Goal: Task Accomplishment & Management: Manage account settings

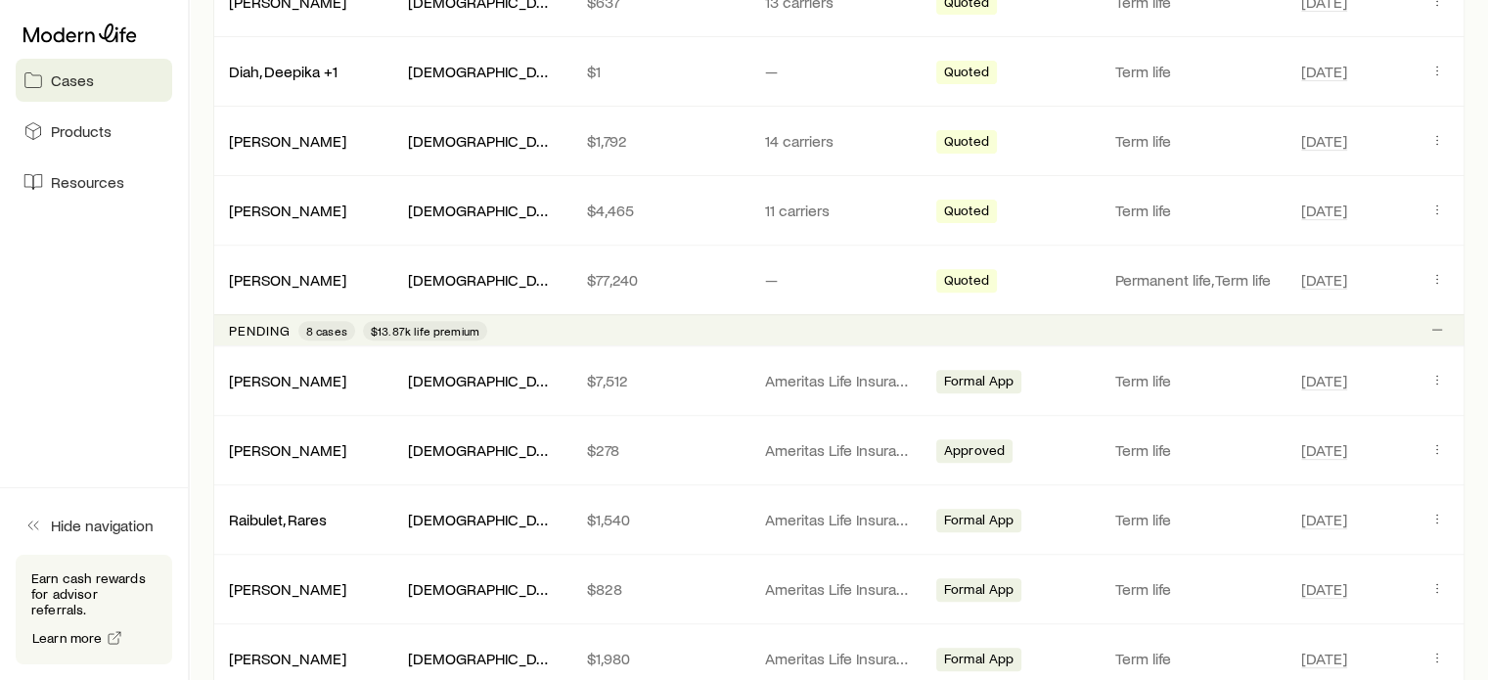
scroll to position [880, 0]
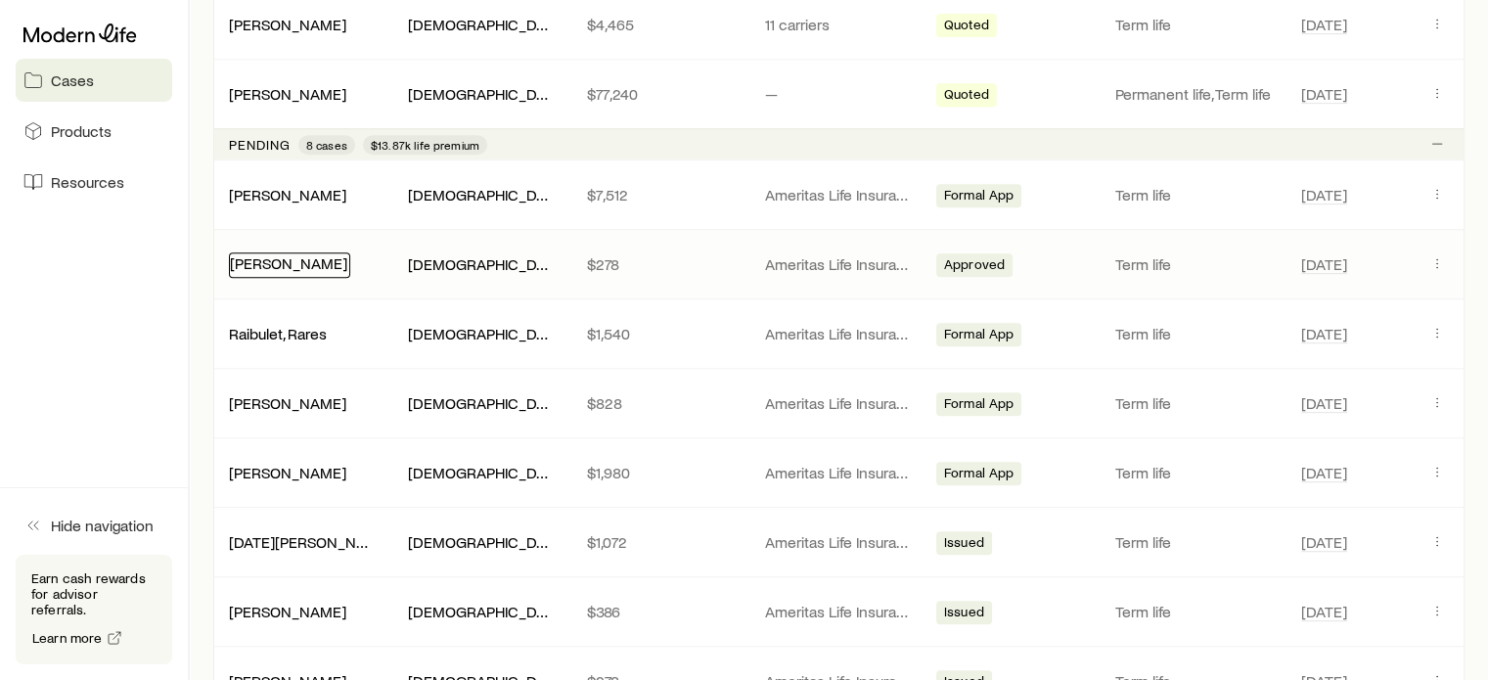
click at [293, 265] on link "[PERSON_NAME]" at bounding box center [288, 262] width 117 height 19
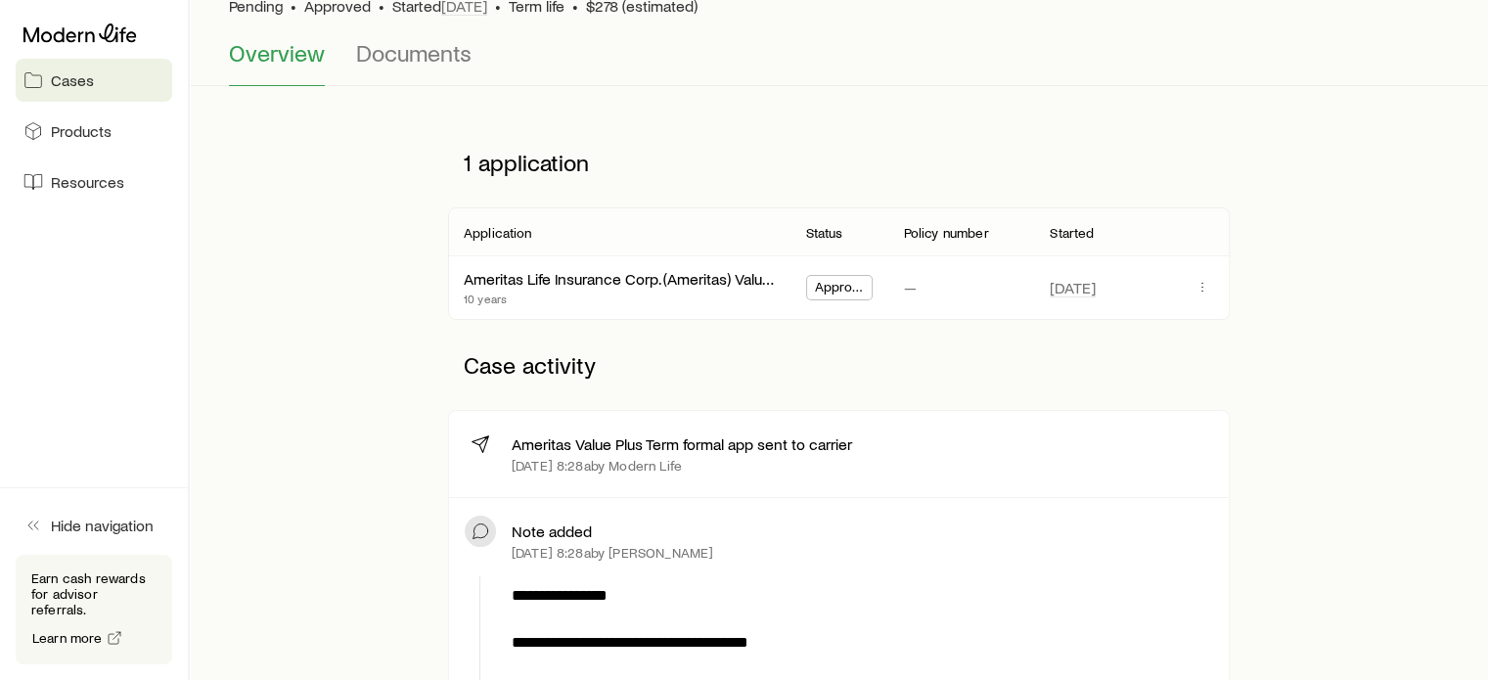
scroll to position [196, 0]
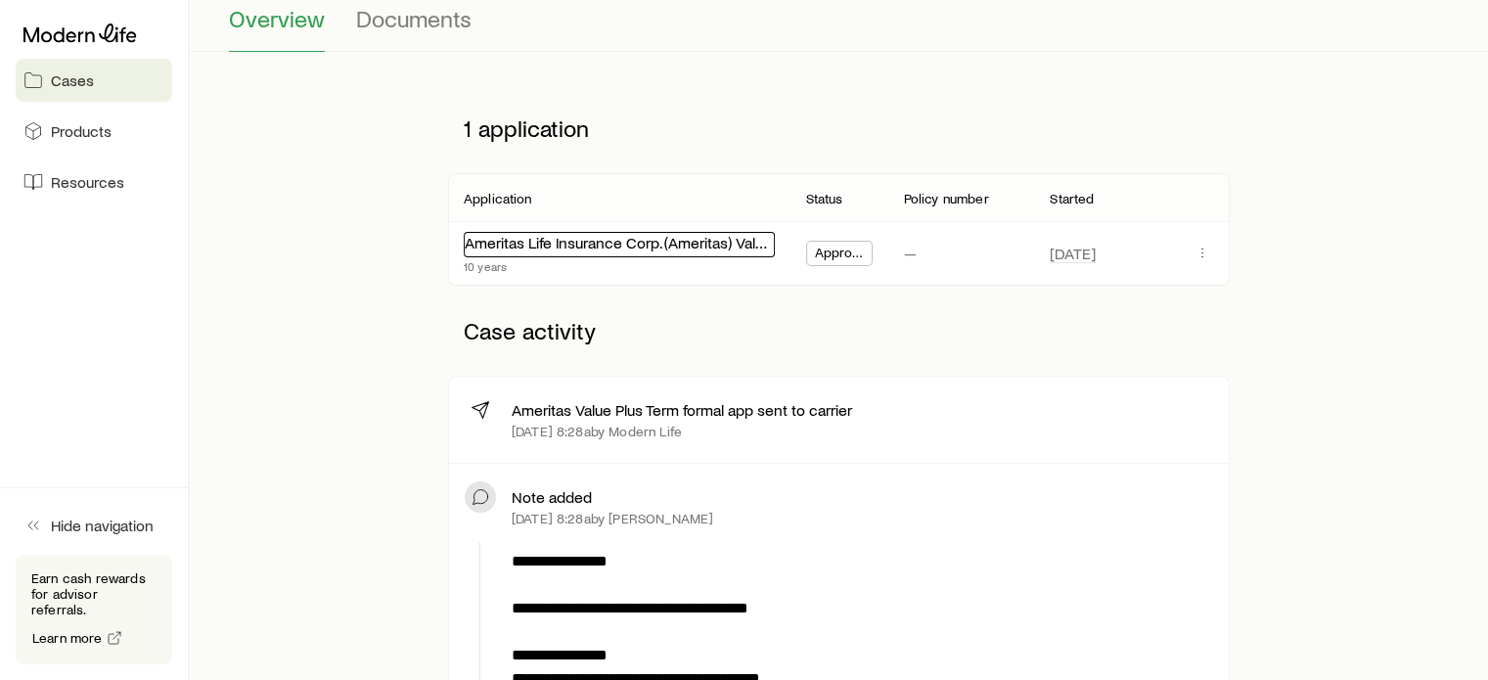
click at [712, 246] on link "Ameritas Life Insurance Corp. (Ameritas) Value Plus Term" at bounding box center [652, 242] width 375 height 19
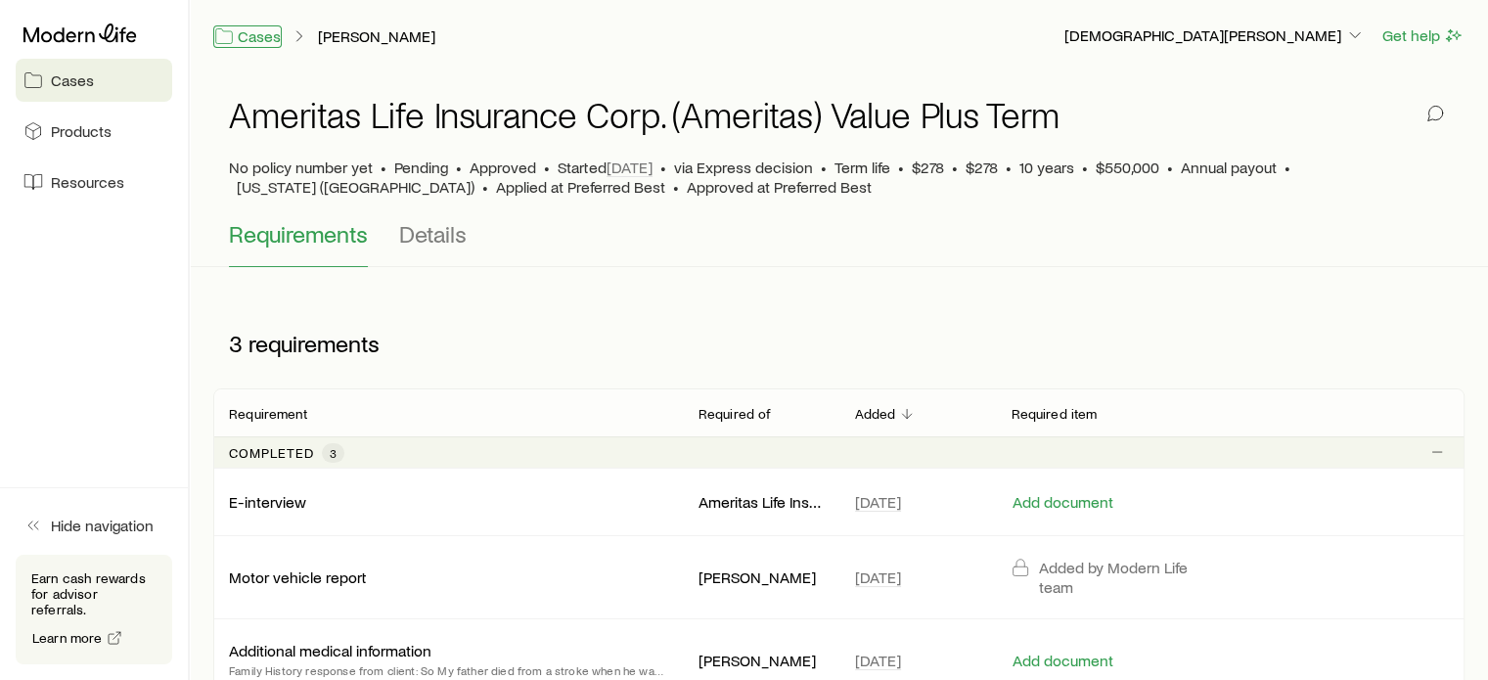
click at [254, 35] on link "Cases" at bounding box center [247, 36] width 68 height 23
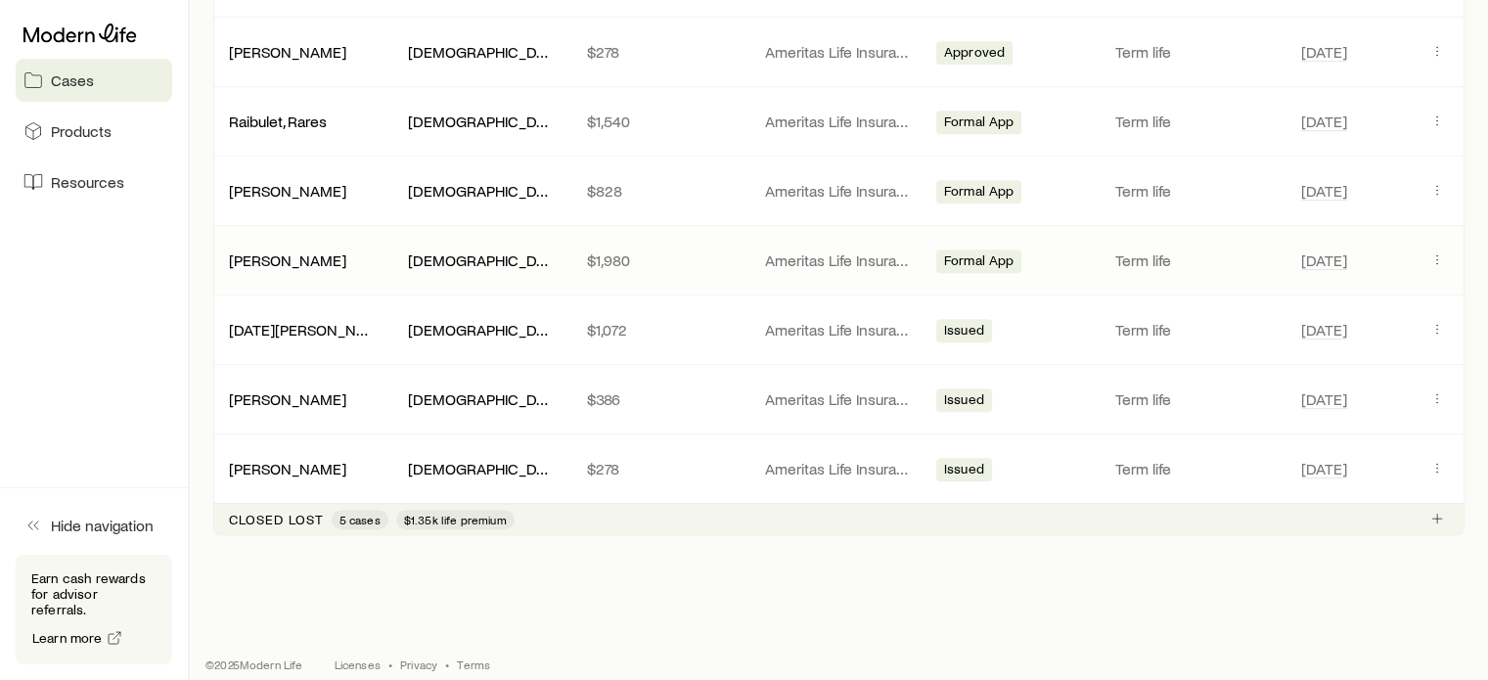
scroll to position [1105, 0]
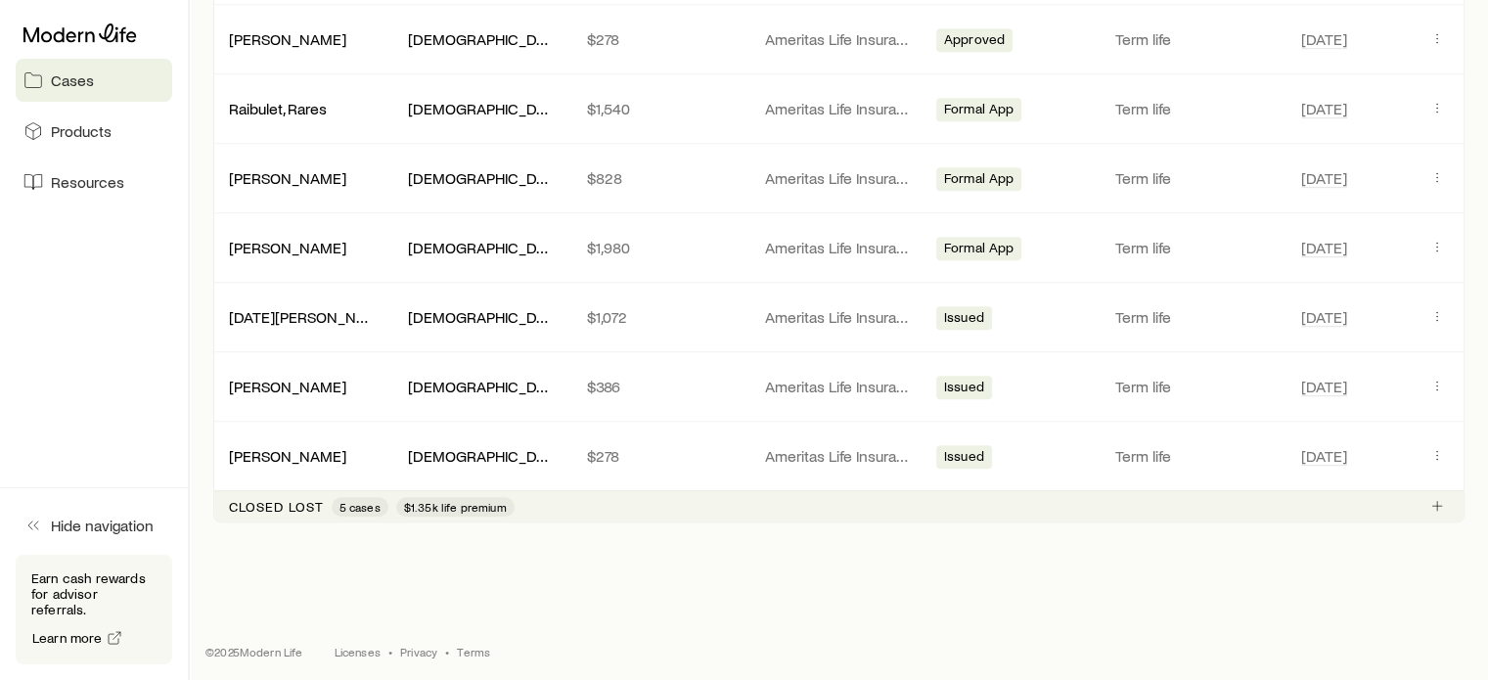
click at [455, 499] on span "$1.35k life premium" at bounding box center [455, 507] width 103 height 16
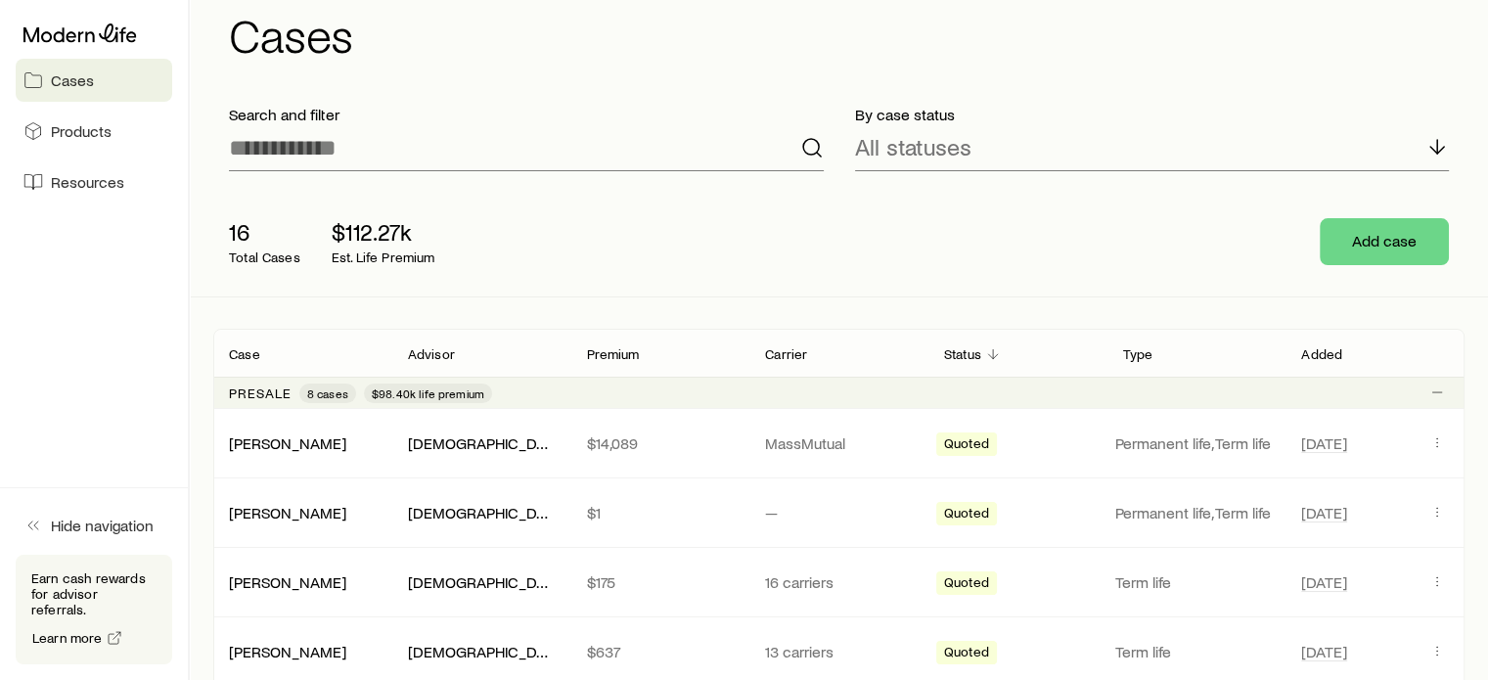
scroll to position [0, 0]
